Goal: Check status: Check status

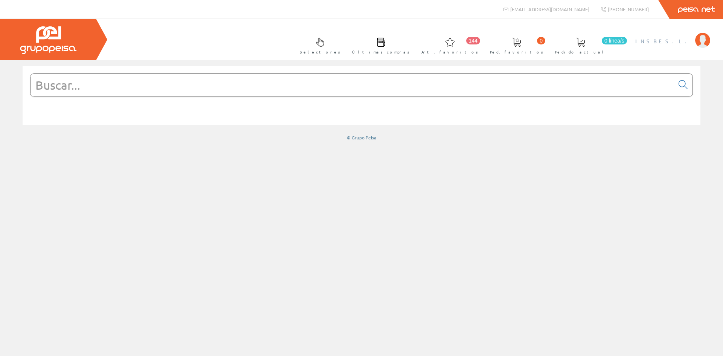
click at [677, 43] on span "INSBE S.L." at bounding box center [663, 41] width 56 height 8
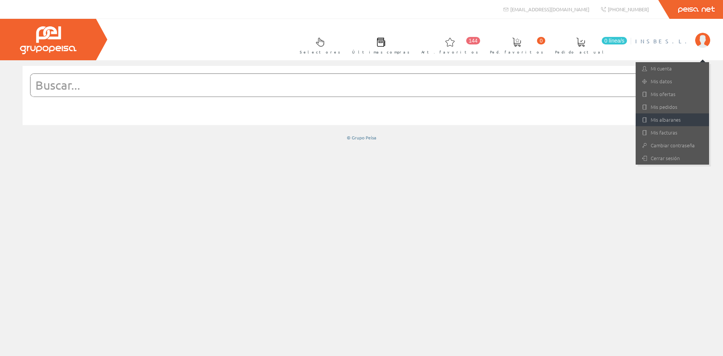
click at [671, 120] on link "Mis albaranes" at bounding box center [671, 119] width 73 height 13
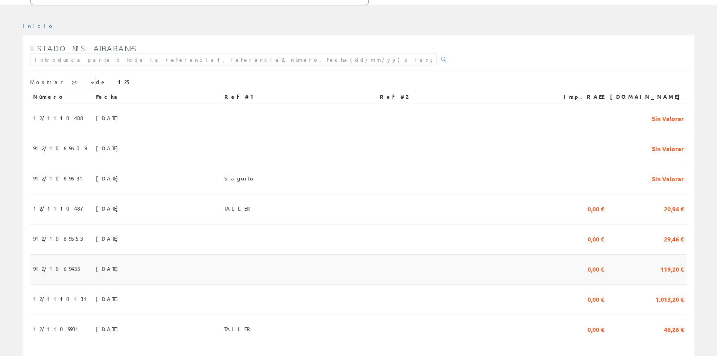
scroll to position [75, 0]
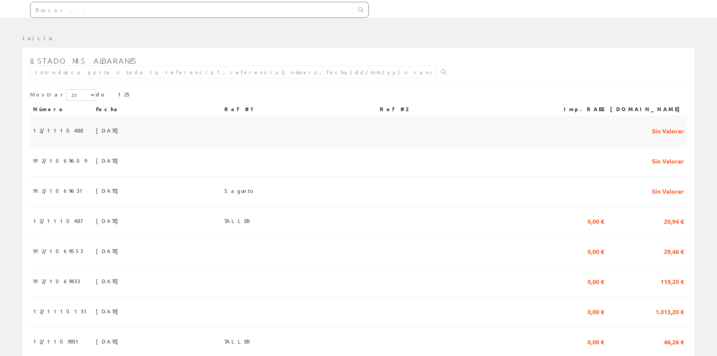
click at [96, 131] on span "[DATE]" at bounding box center [109, 130] width 26 height 13
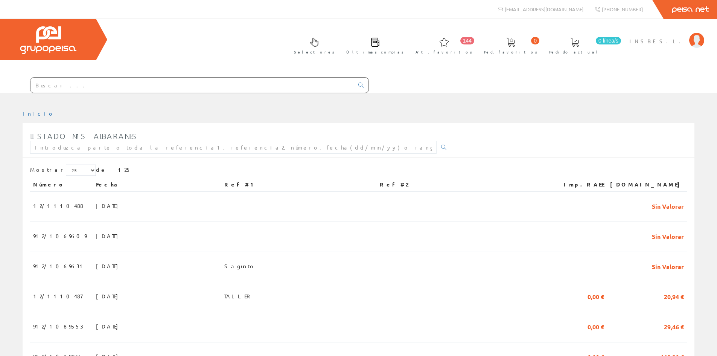
scroll to position [75, 0]
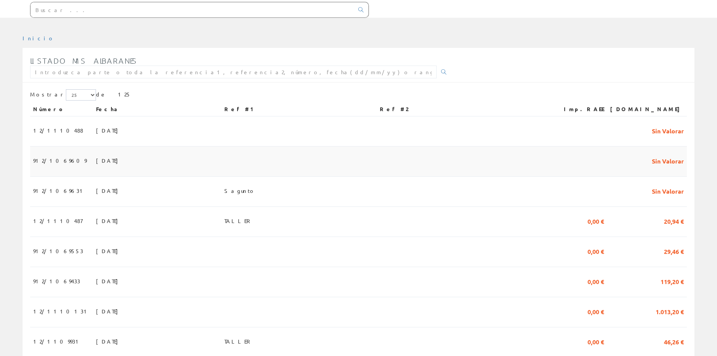
click at [67, 157] on td "912/1069609" at bounding box center [61, 161] width 63 height 30
